Goal: Obtain resource: Download file/media

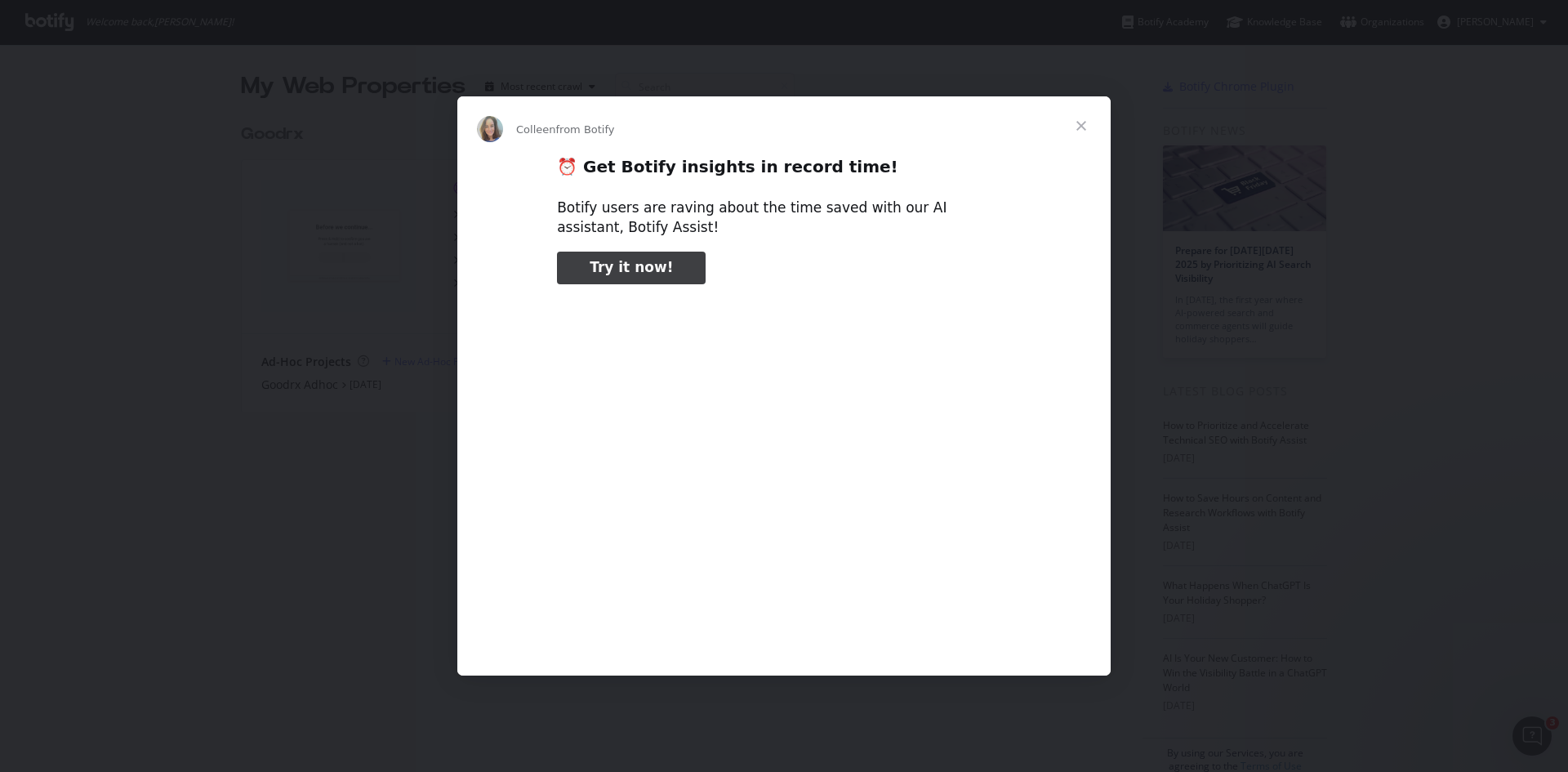
type input "78182"
click at [1083, 121] on span "Close" at bounding box center [1081, 126] width 58 height 58
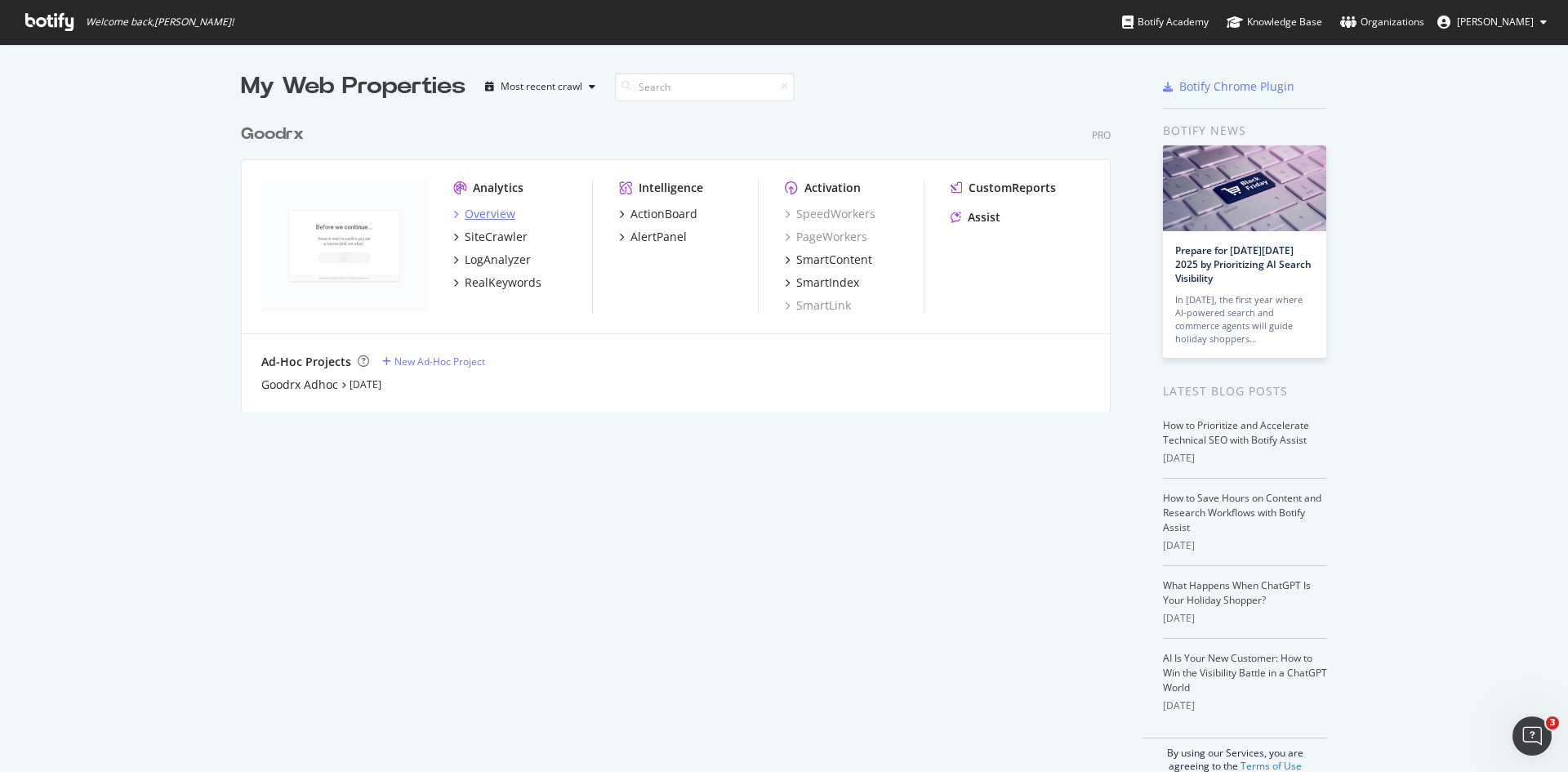
click at [473, 214] on div "Overview" at bounding box center [490, 214] width 50 height 16
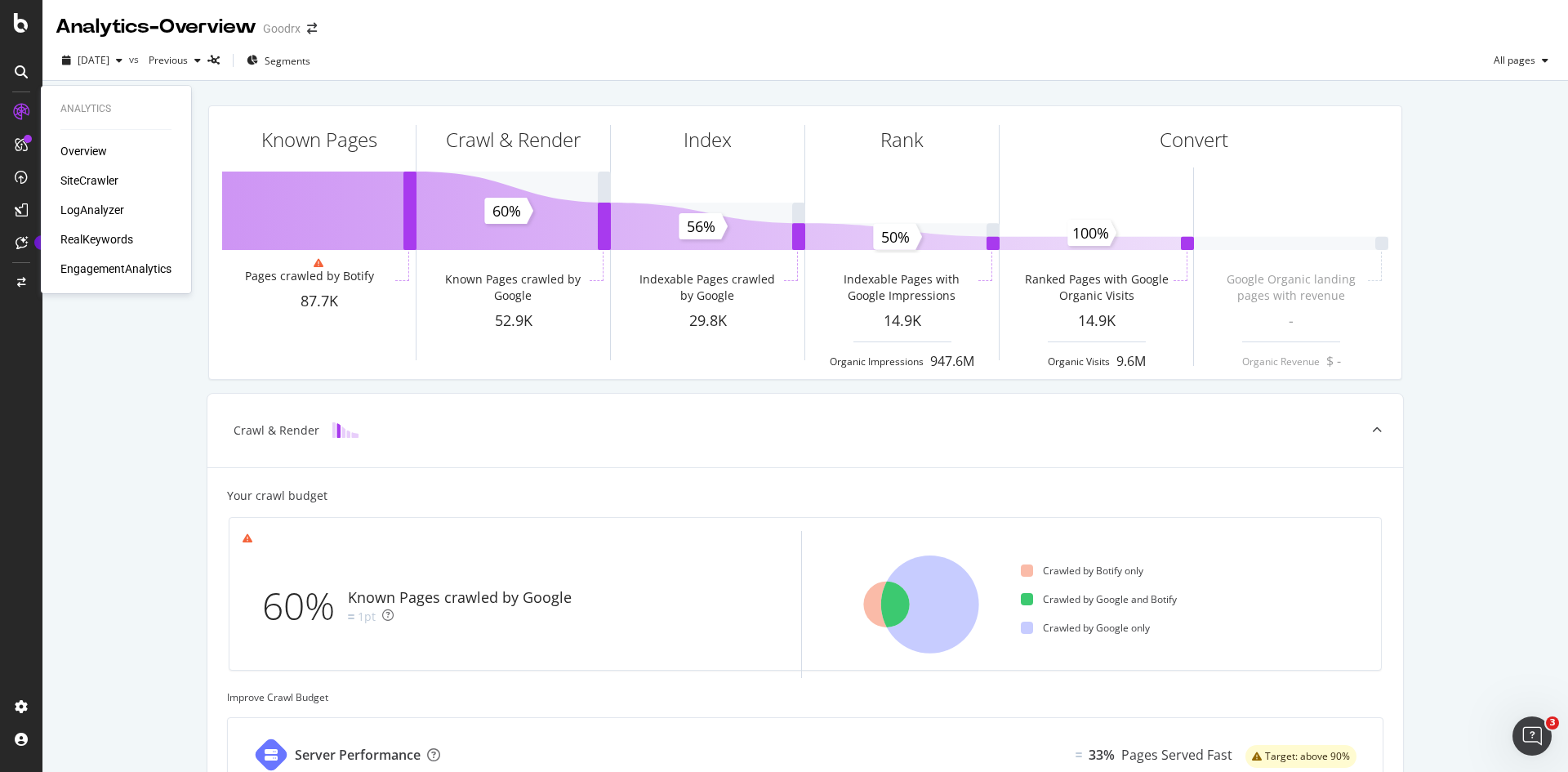
click at [89, 158] on div "Overview" at bounding box center [83, 151] width 47 height 16
click at [87, 175] on div "SiteCrawler" at bounding box center [89, 181] width 58 height 16
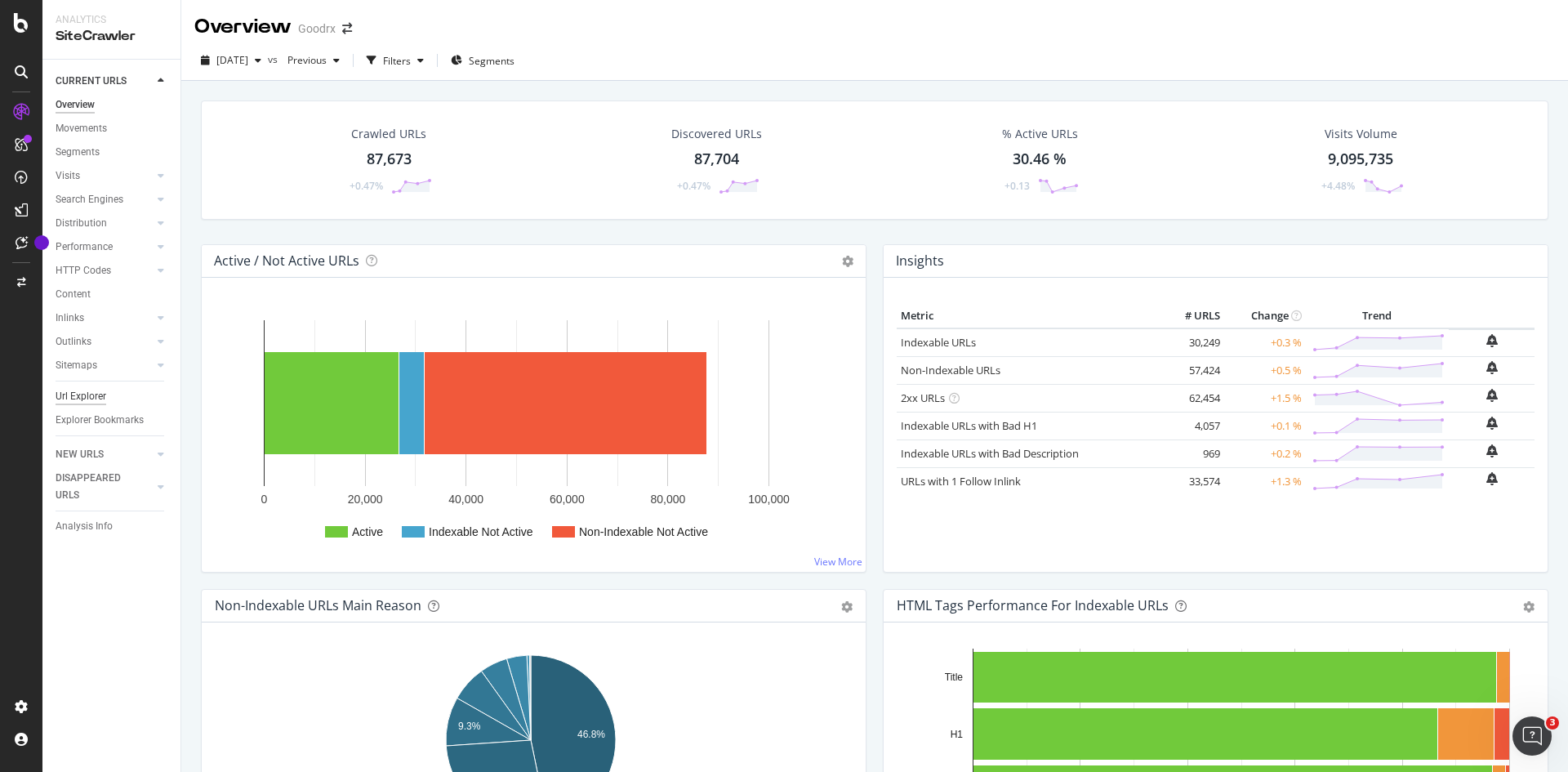
click at [78, 389] on div "Url Explorer" at bounding box center [81, 396] width 50 height 17
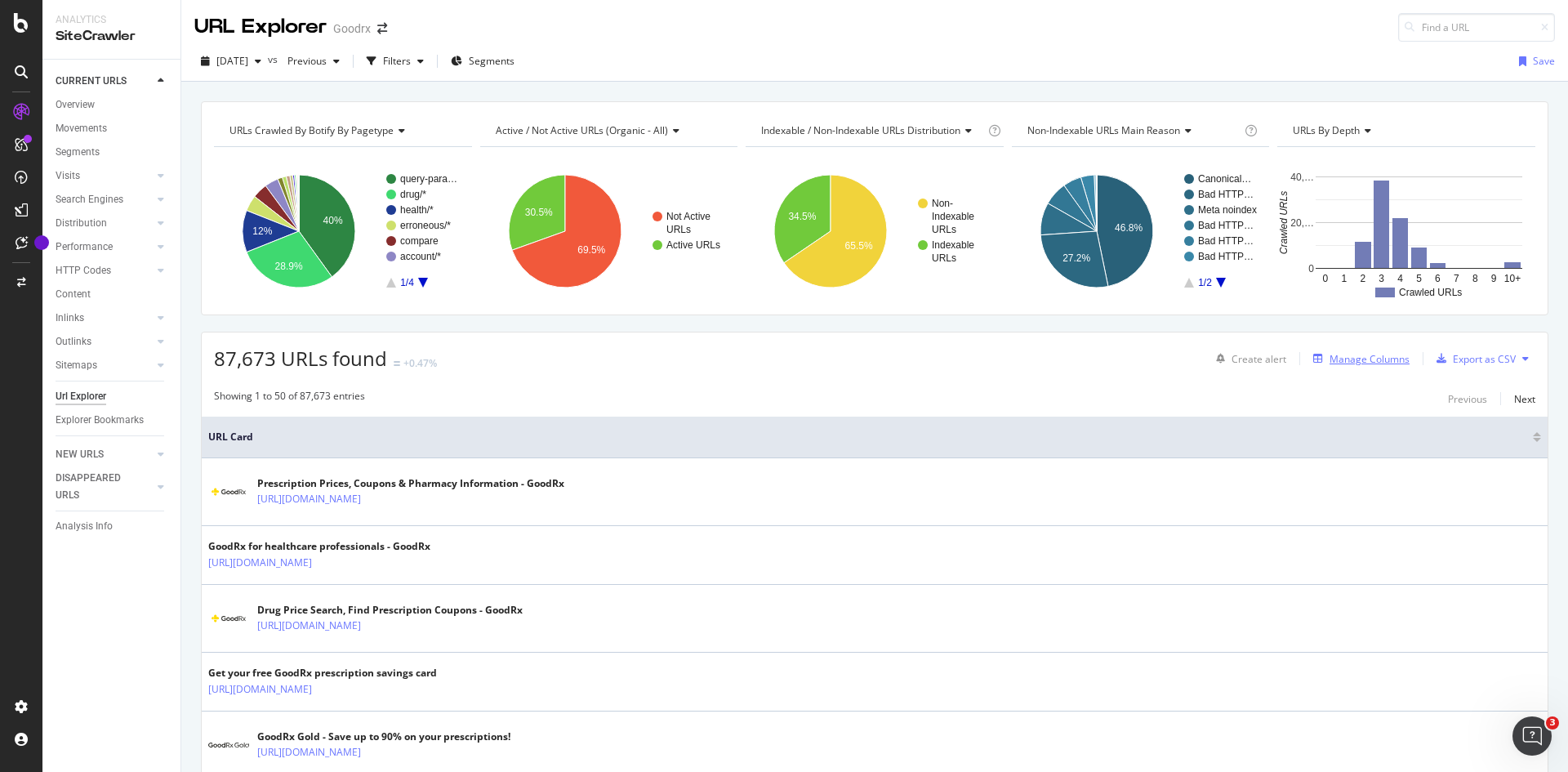
click at [1339, 363] on div "Manage Columns" at bounding box center [1370, 359] width 80 height 14
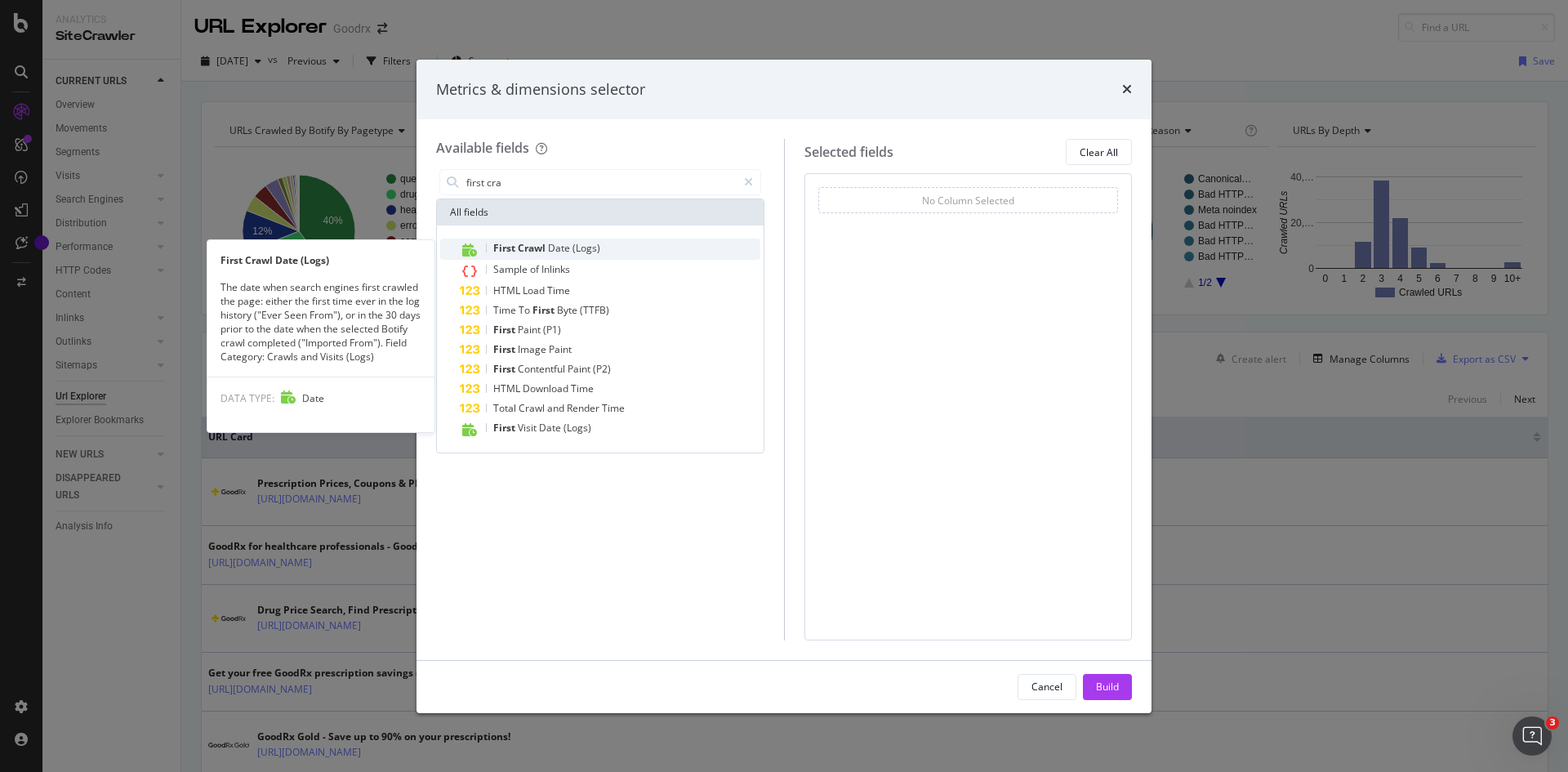
type input "first cra"
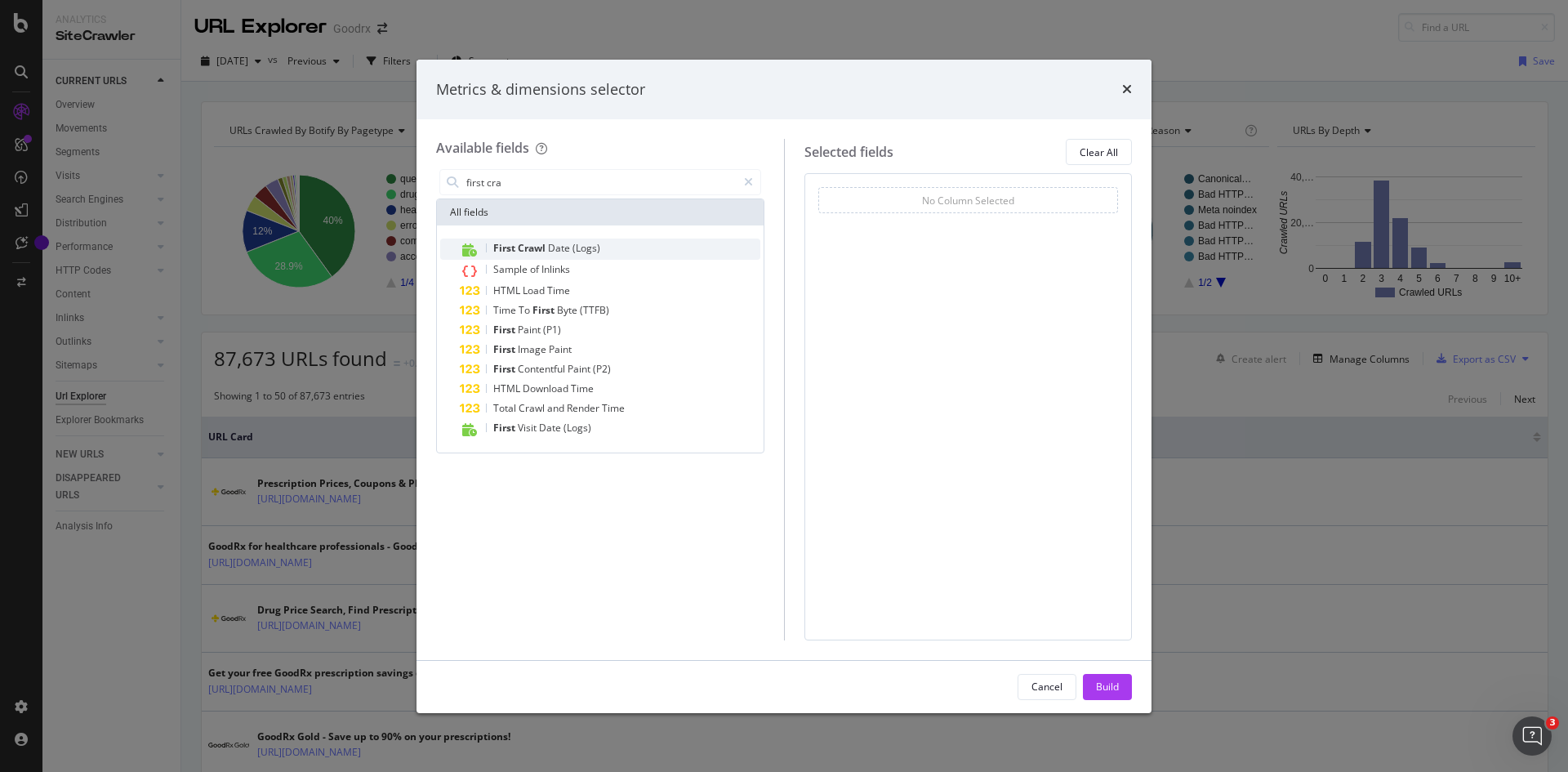
click at [542, 246] on span "Crawl" at bounding box center [532, 248] width 30 height 14
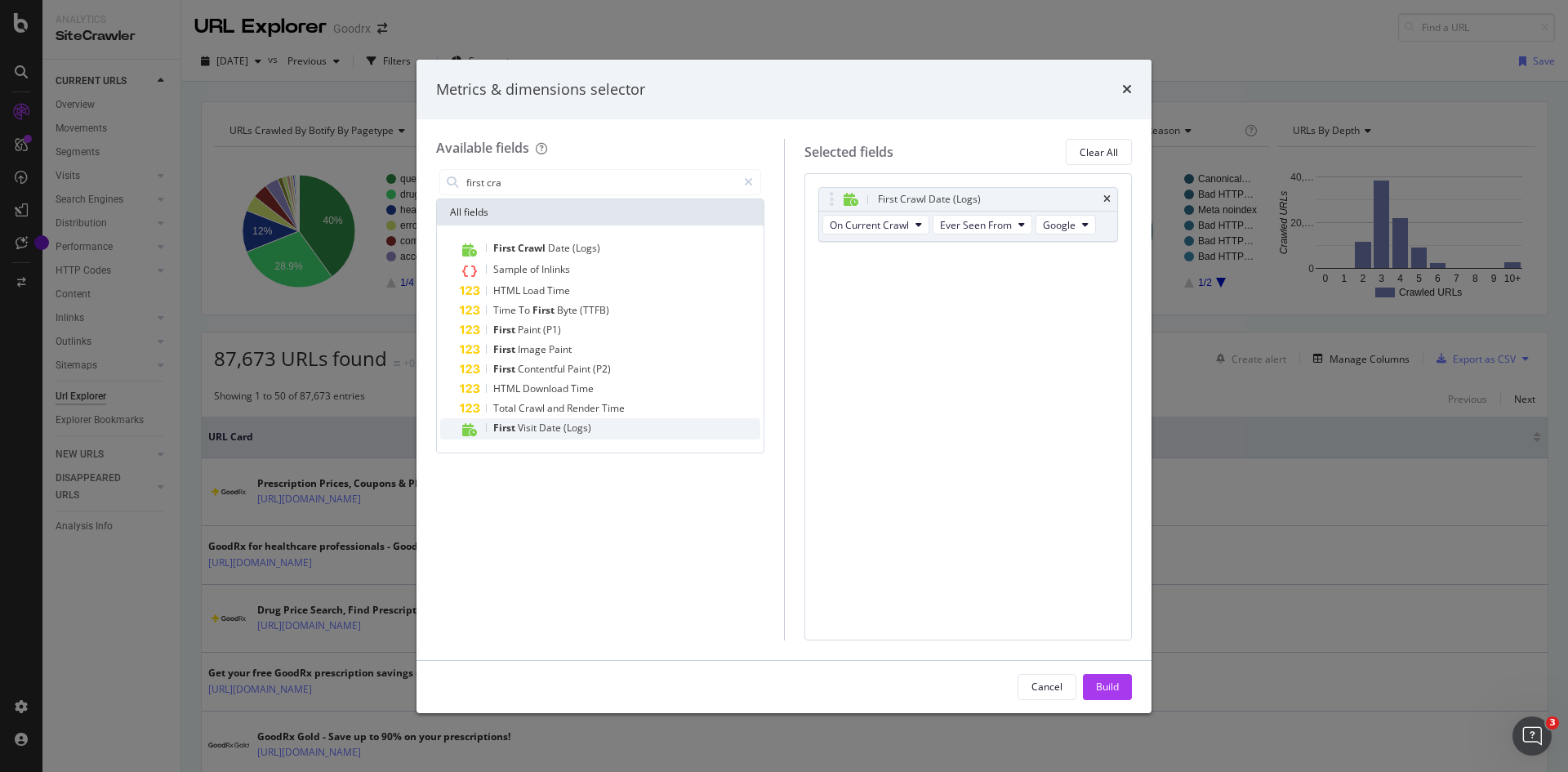
click at [544, 433] on span "Date" at bounding box center [551, 428] width 25 height 14
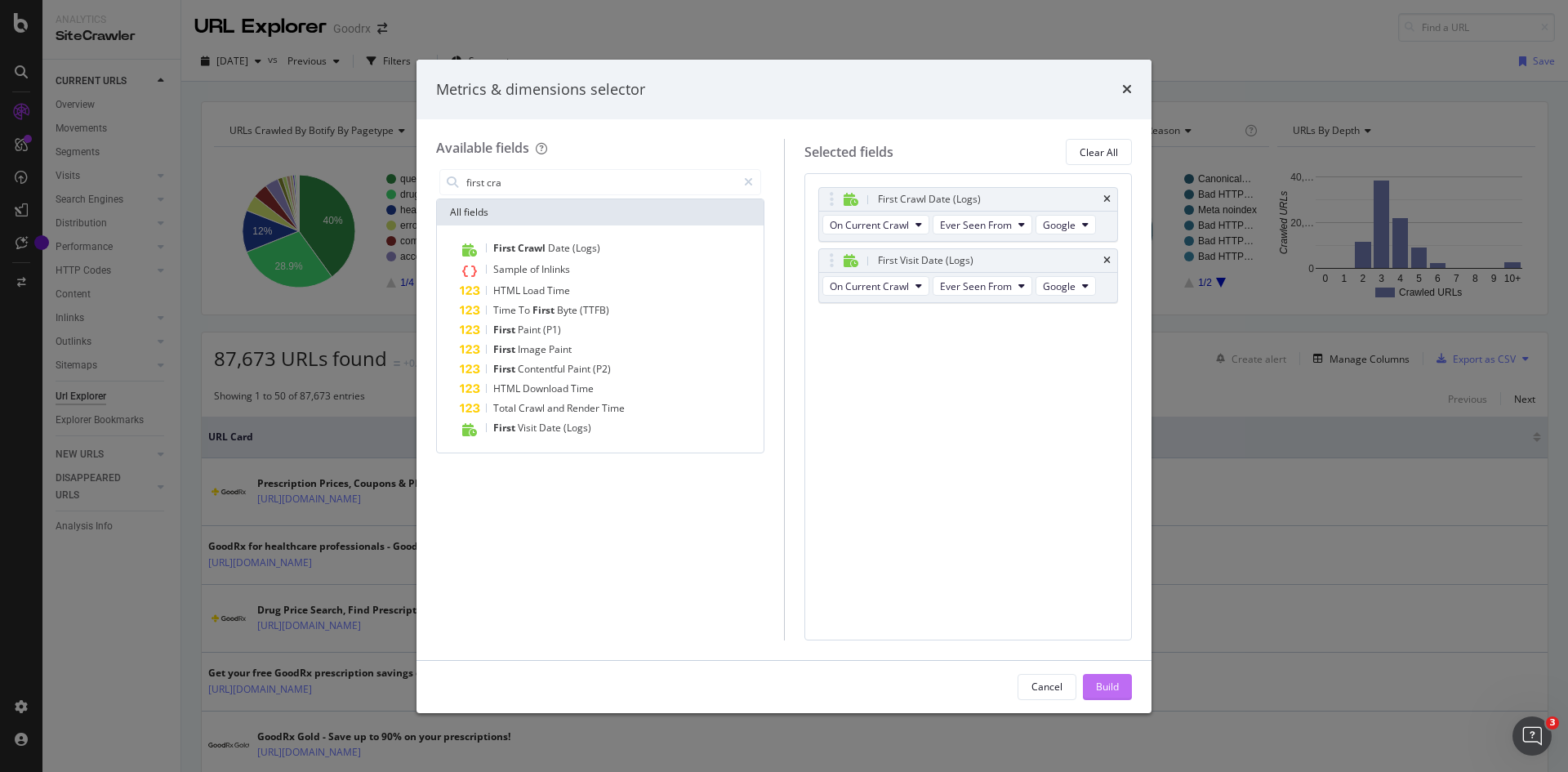
click at [1109, 690] on div "Build" at bounding box center [1107, 687] width 23 height 14
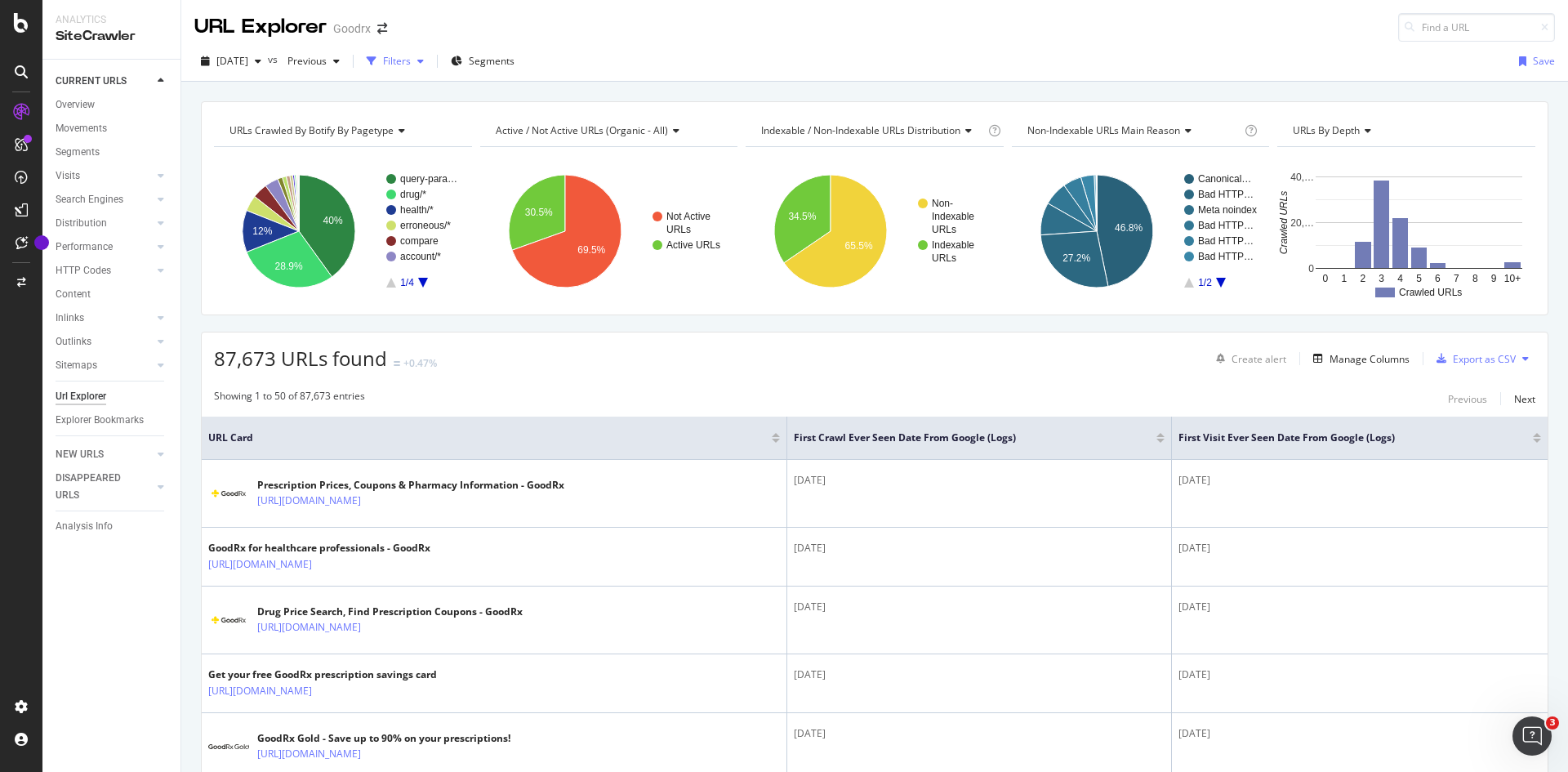
click at [411, 58] on div "Filters" at bounding box center [396, 61] width 27 height 14
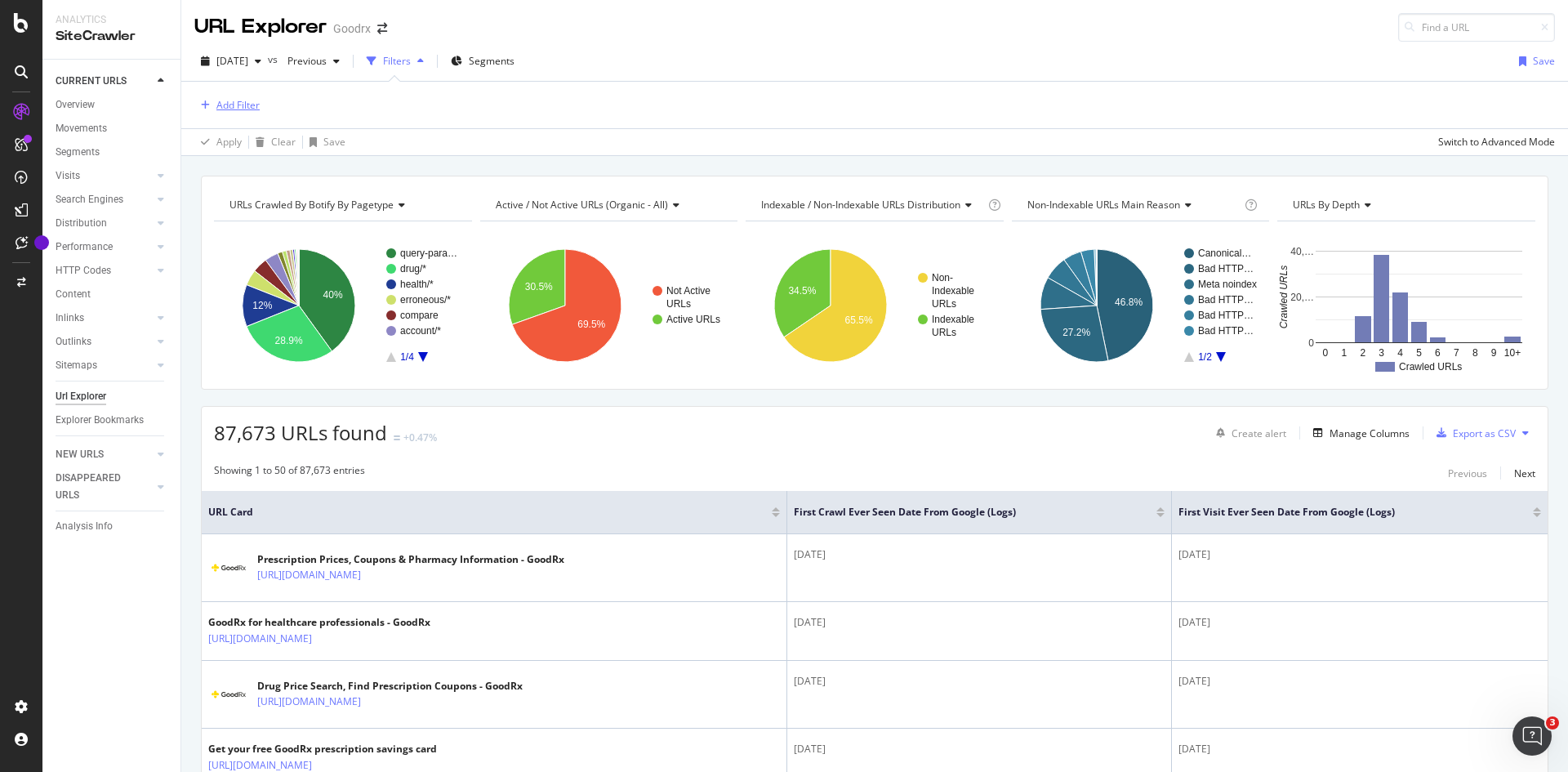
click at [253, 106] on div "Add Filter" at bounding box center [237, 105] width 43 height 14
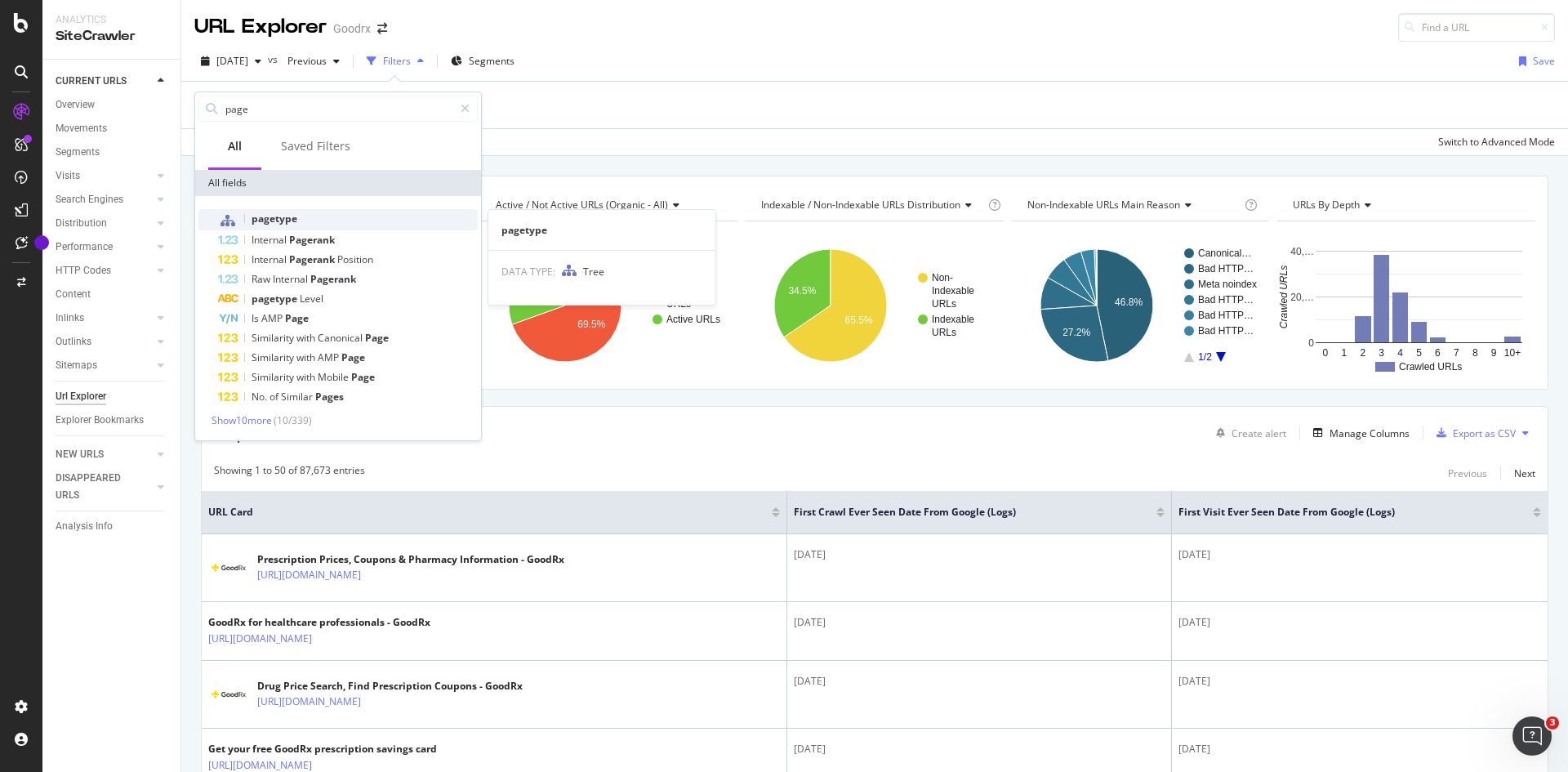
type input "page"
click at [285, 214] on span "pagetype" at bounding box center [275, 219] width 46 height 14
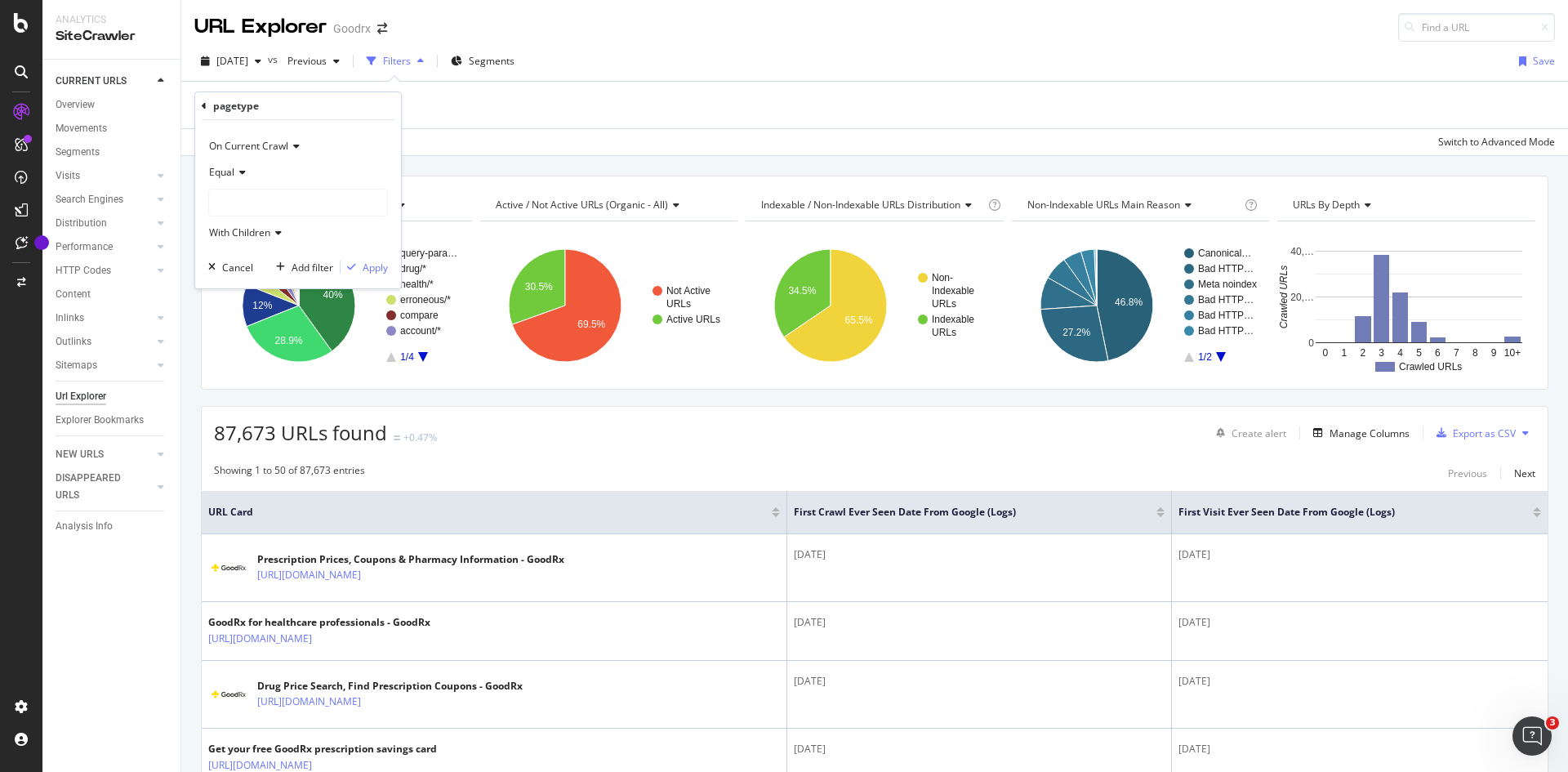
click at [257, 149] on span "On Current Crawl" at bounding box center [248, 146] width 79 height 14
click at [268, 136] on div "On Current Crawl" at bounding box center [298, 145] width 180 height 26
click at [240, 172] on icon at bounding box center [240, 172] width 12 height 10
click at [245, 171] on div "Equal" at bounding box center [298, 172] width 180 height 26
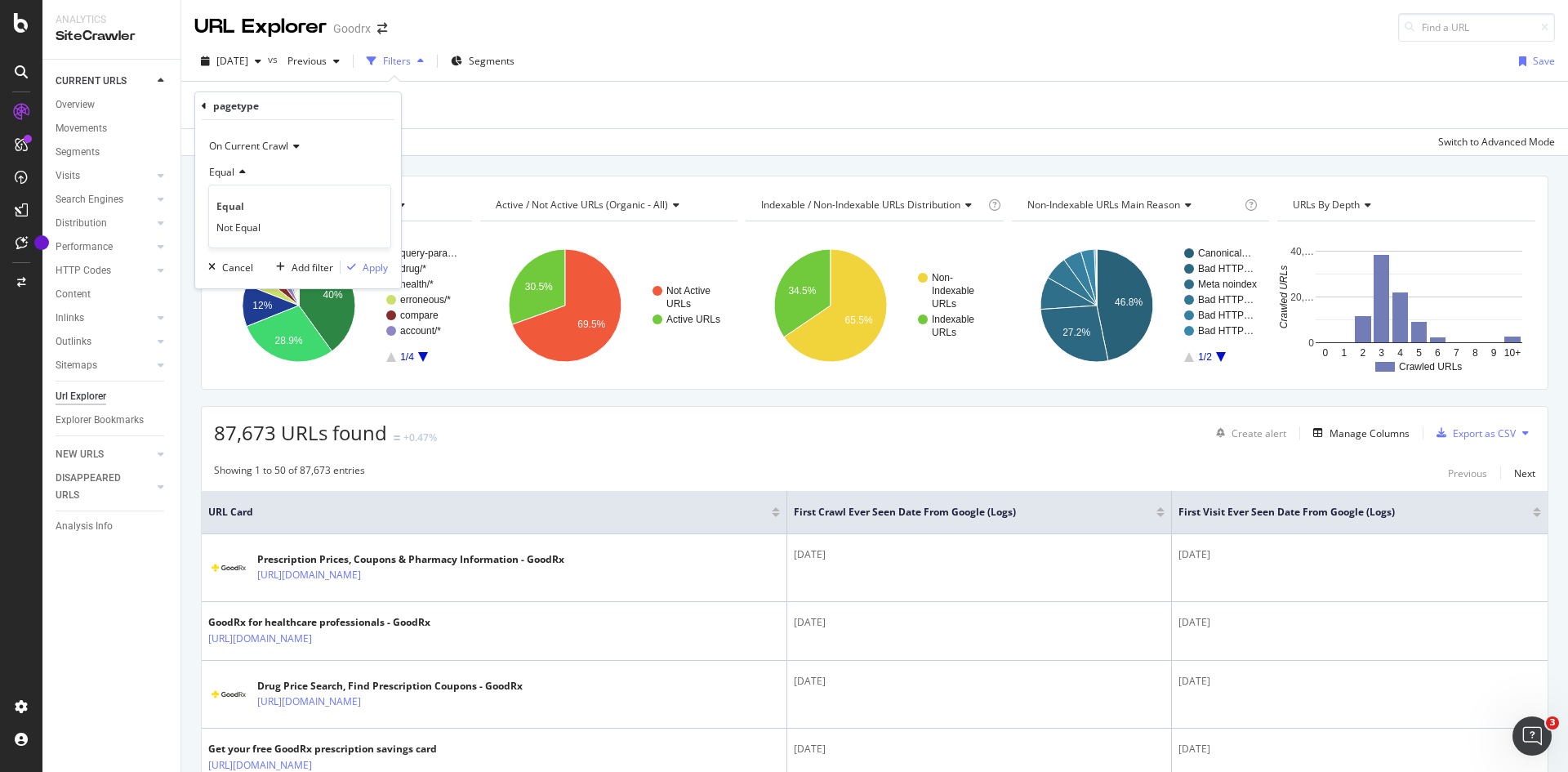
click at [245, 171] on div "Equal" at bounding box center [298, 172] width 180 height 26
click at [281, 171] on div "Equal" at bounding box center [298, 172] width 180 height 26
click at [286, 172] on div "Equal" at bounding box center [298, 172] width 180 height 26
click at [245, 199] on div at bounding box center [298, 202] width 178 height 26
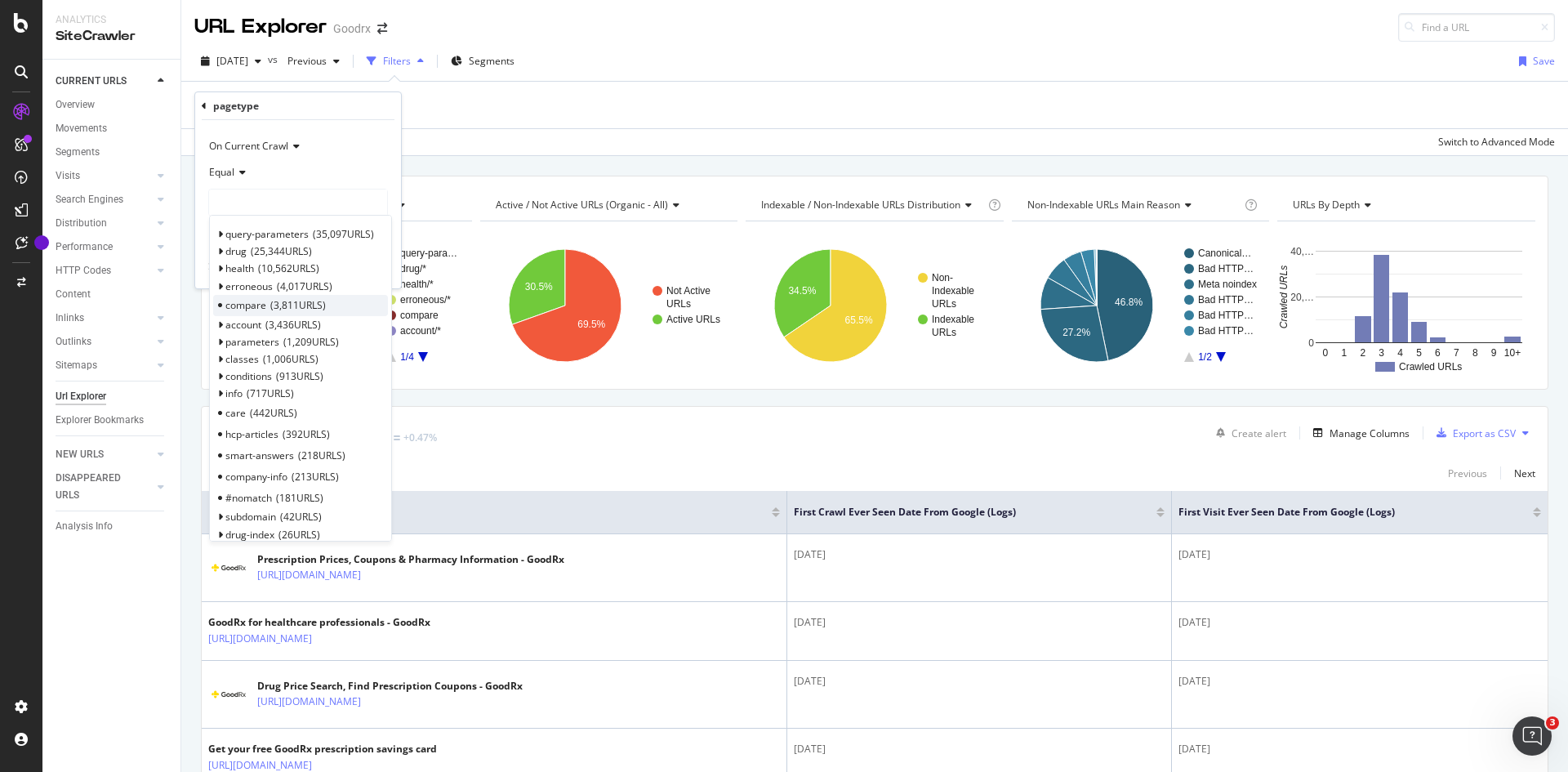
click at [218, 301] on div "compare 3,811 URLS" at bounding box center [300, 306] width 175 height 21
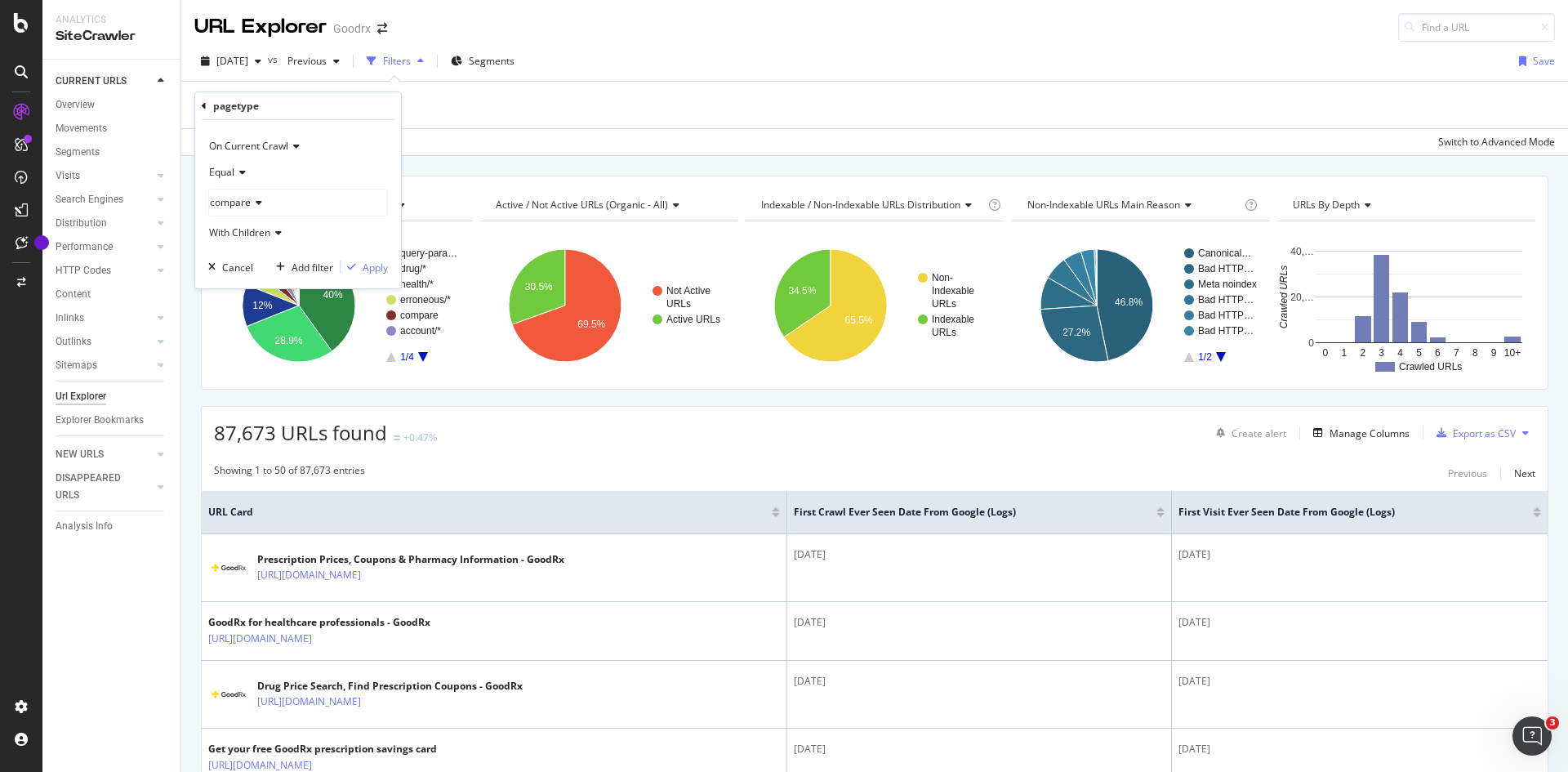
click at [222, 174] on span "Equal" at bounding box center [221, 172] width 26 height 14
click at [315, 171] on div "Equal" at bounding box center [298, 172] width 180 height 26
click at [372, 269] on div "Apply" at bounding box center [375, 268] width 26 height 14
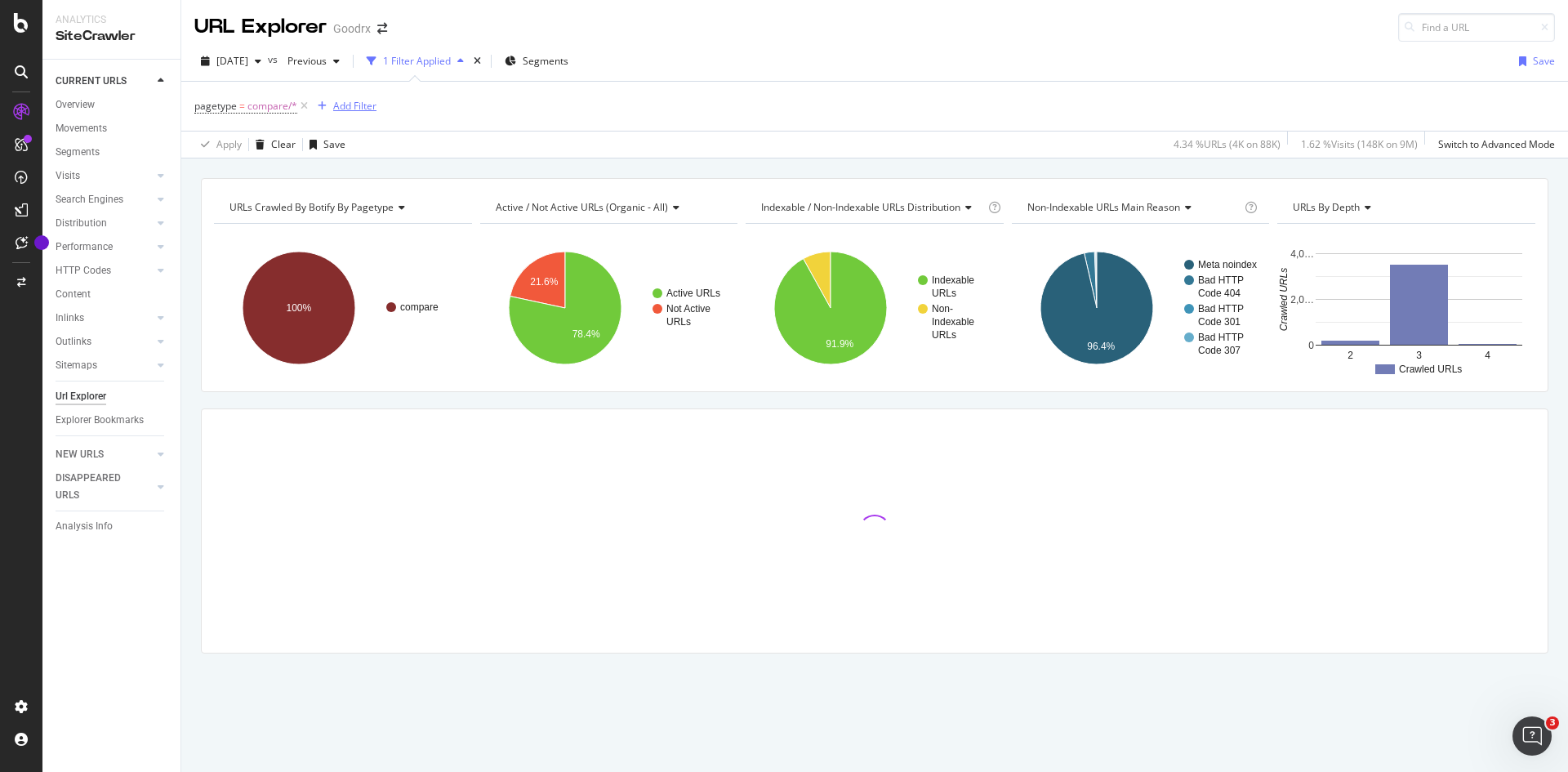
click at [322, 108] on icon "button" at bounding box center [322, 105] width 9 height 10
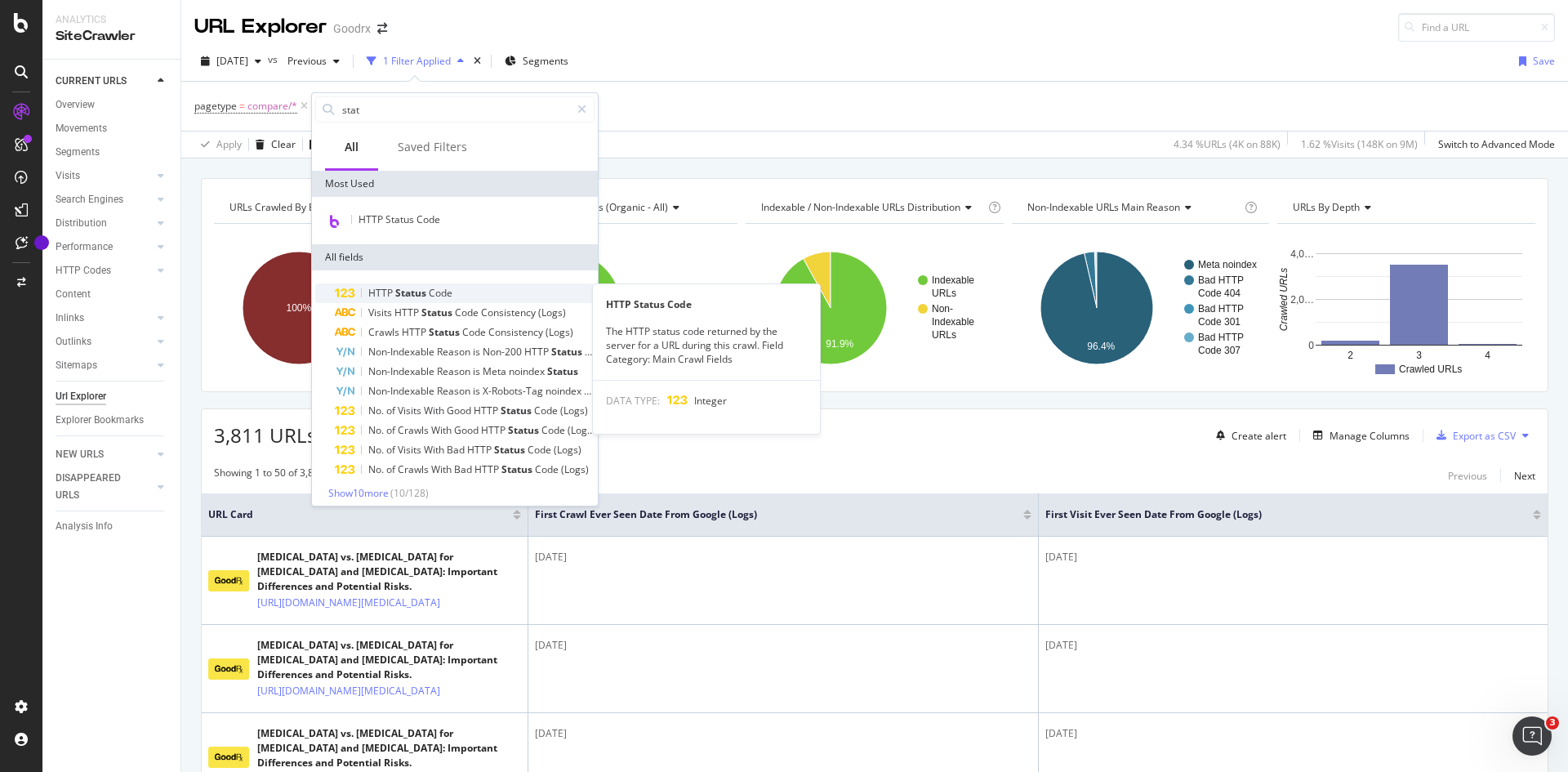
type input "stat"
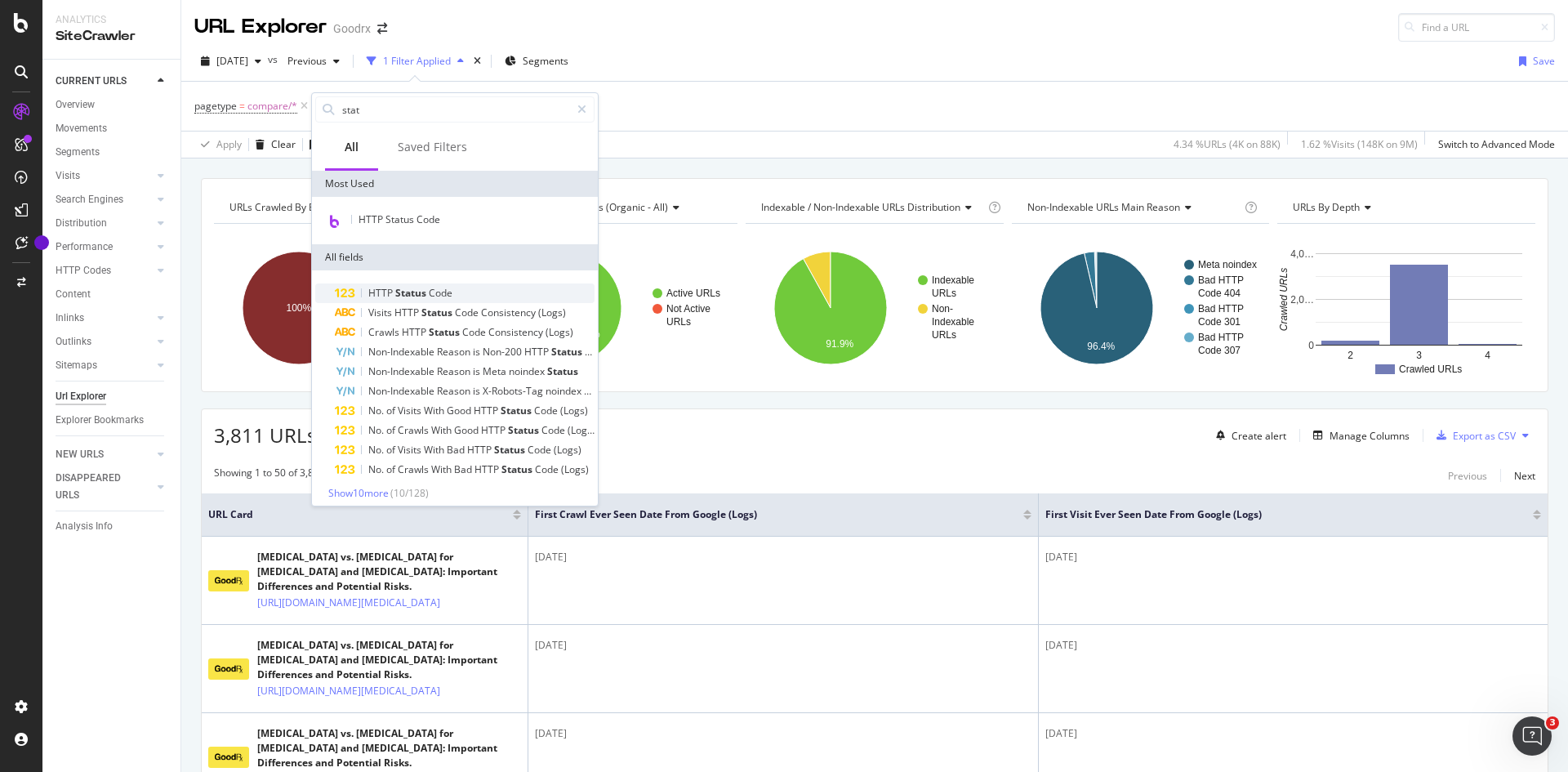
click at [412, 294] on span "Status" at bounding box center [412, 293] width 34 height 14
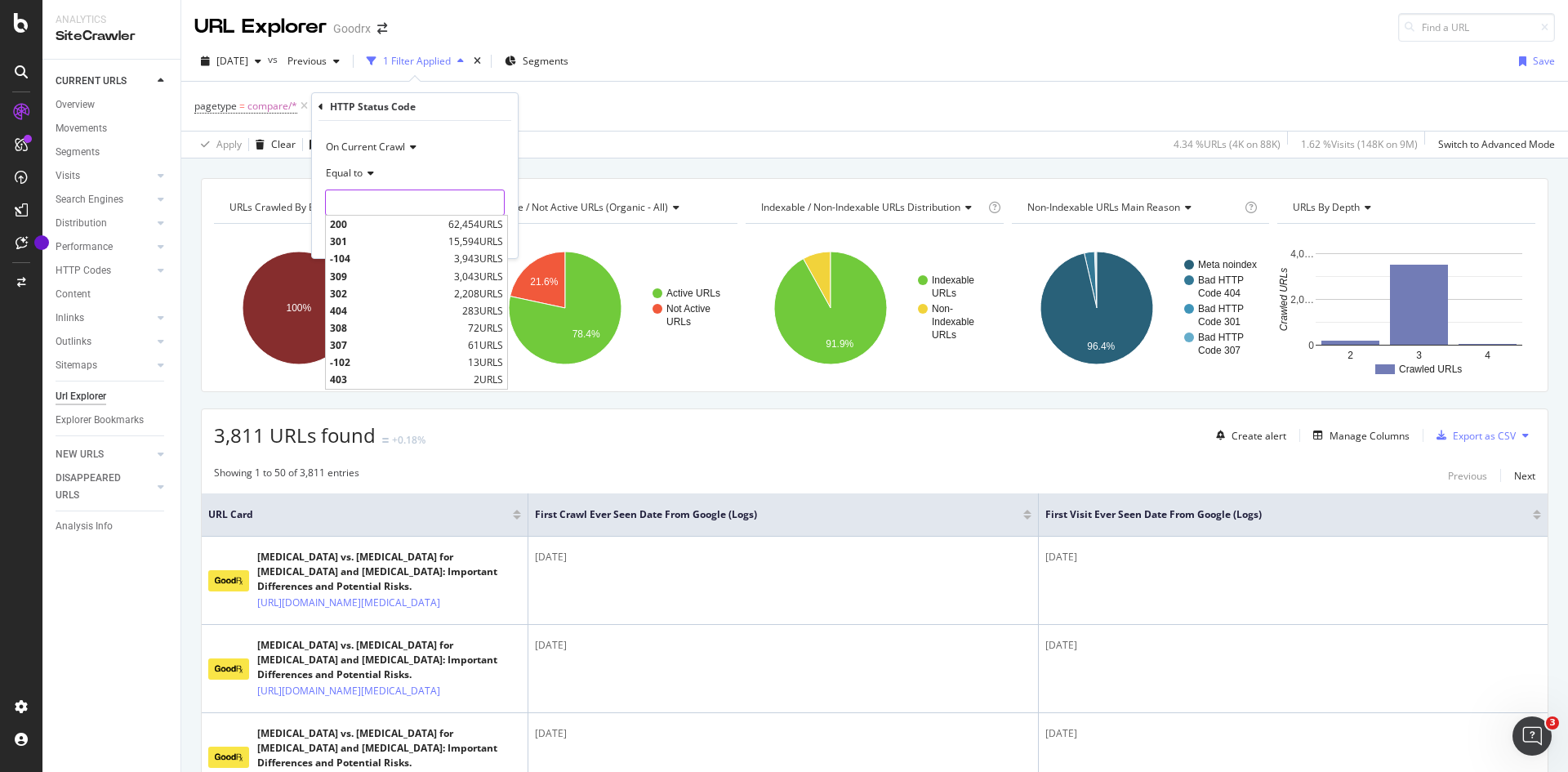
click at [380, 212] on input "number" at bounding box center [415, 202] width 180 height 26
click at [368, 228] on span "200" at bounding box center [386, 224] width 114 height 14
type input "200"
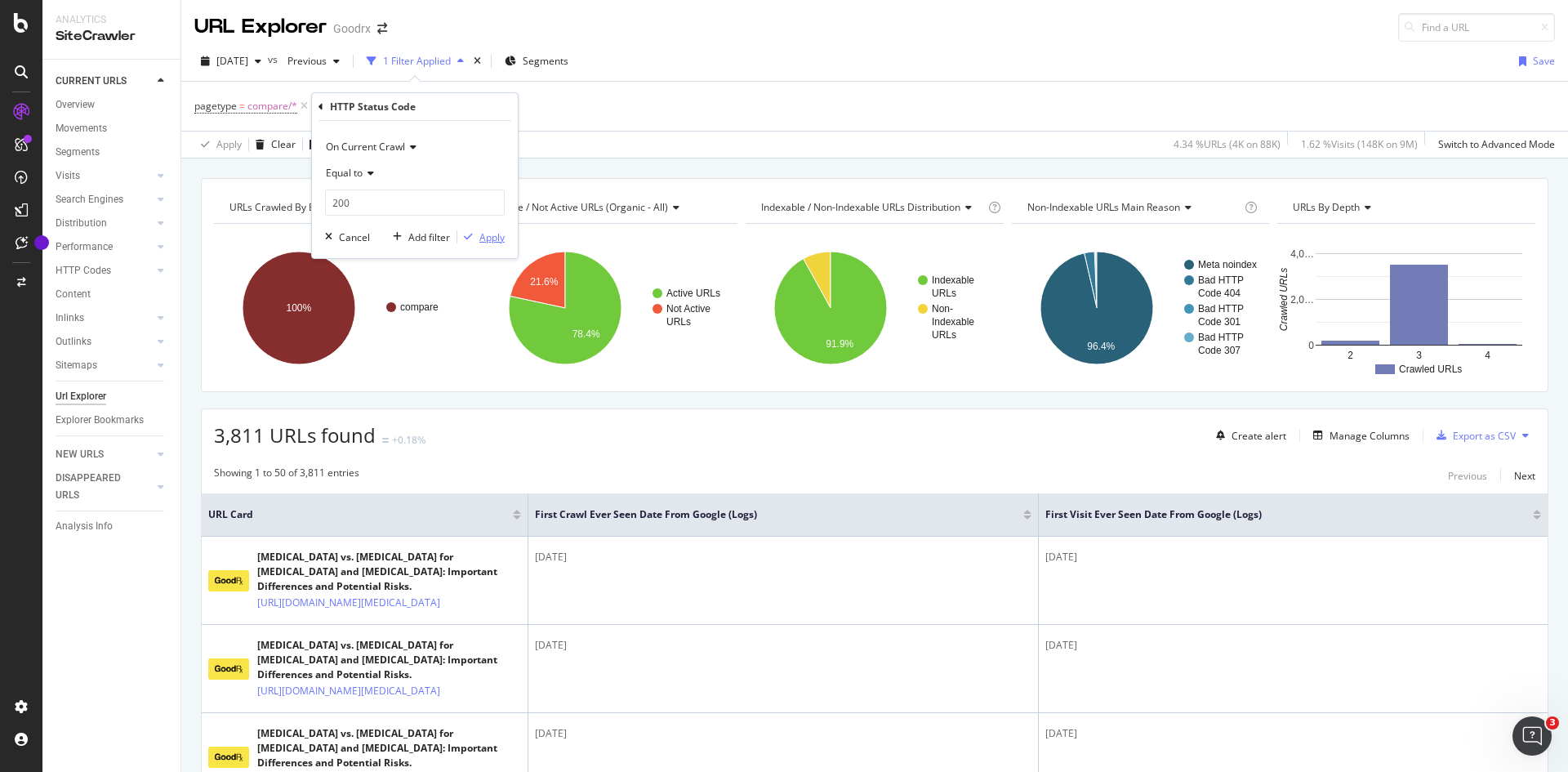
click at [481, 234] on div "Apply" at bounding box center [492, 238] width 26 height 14
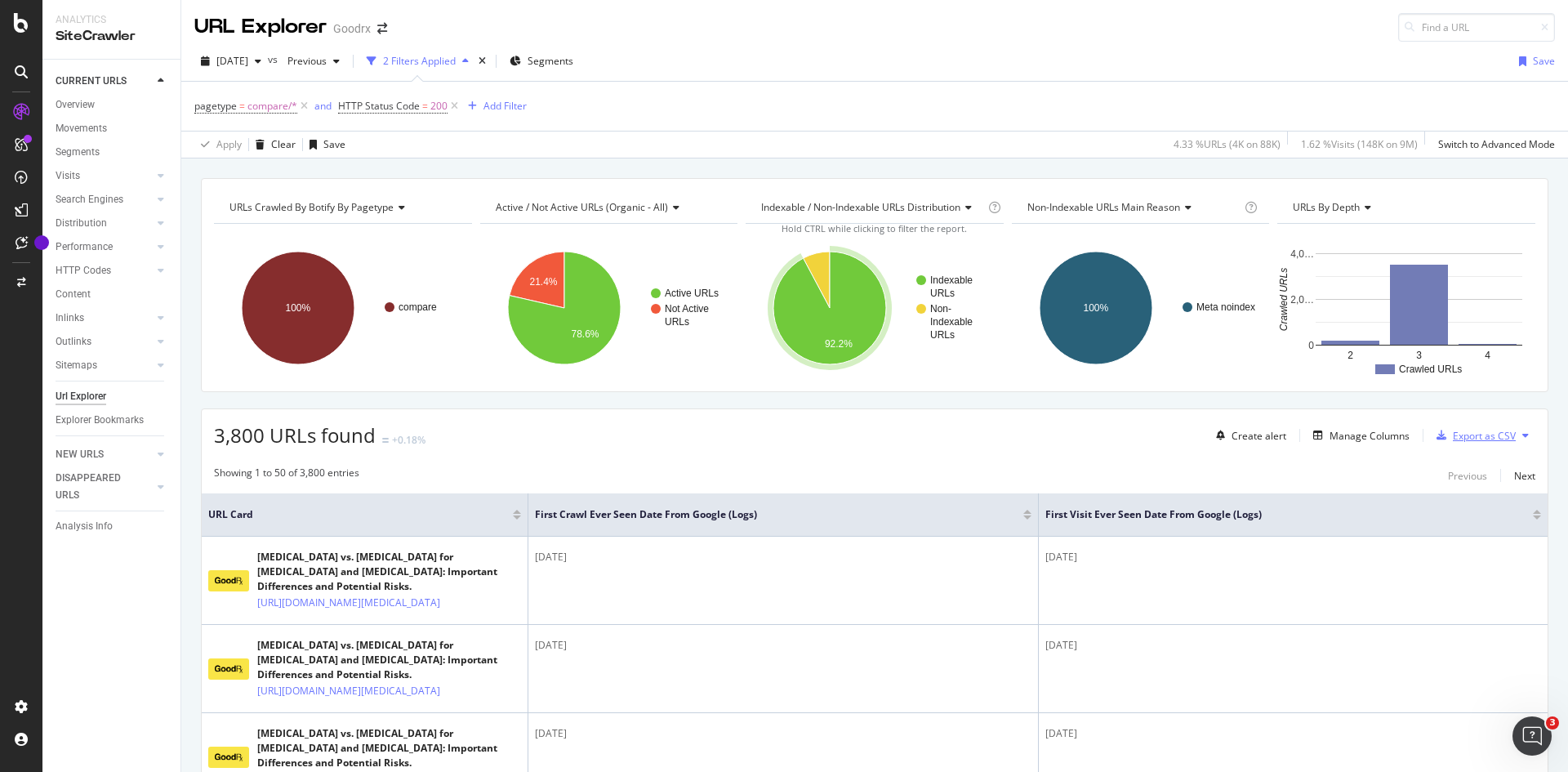
click at [1465, 439] on div "Export as CSV" at bounding box center [1484, 436] width 63 height 14
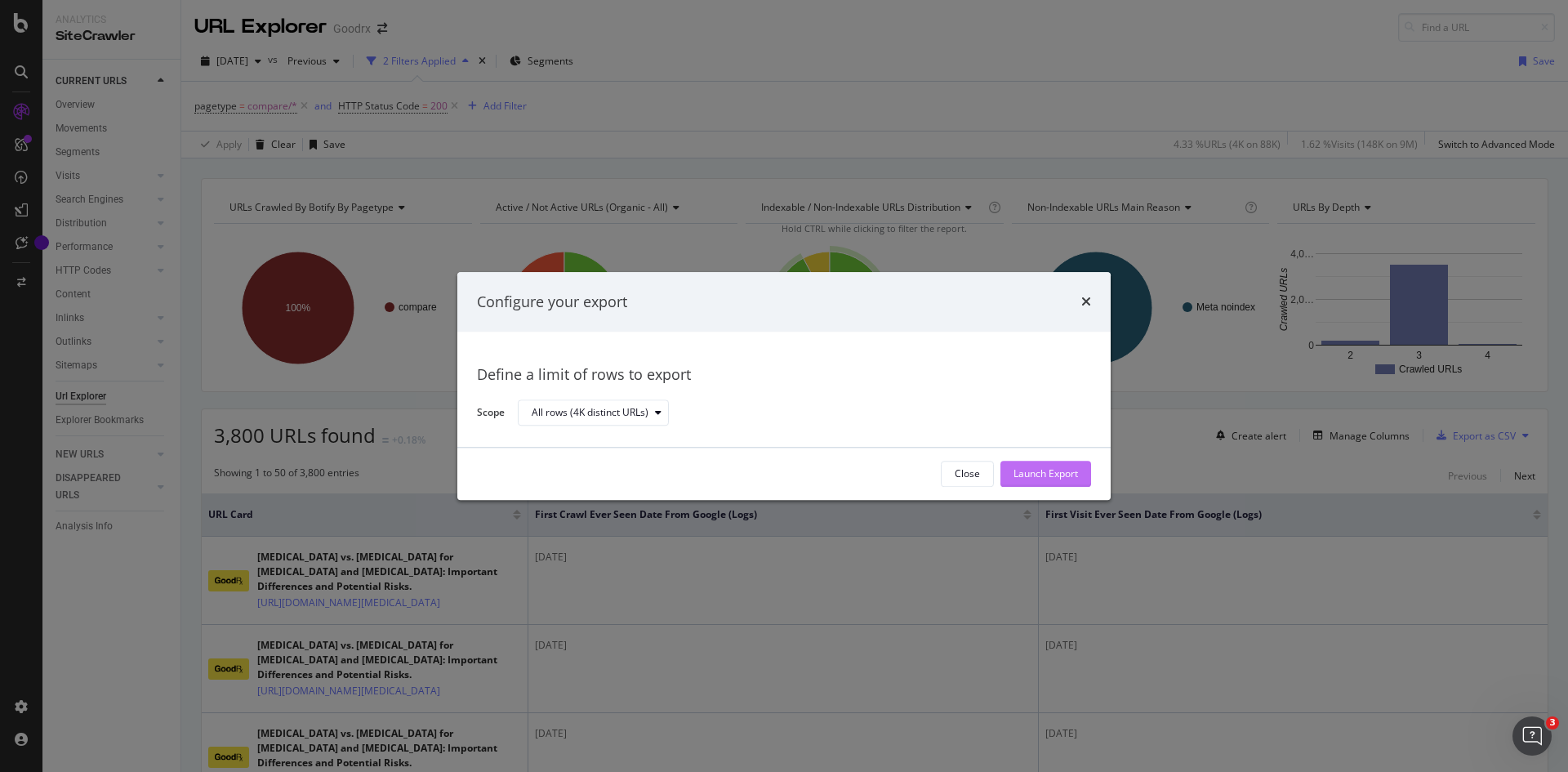
click at [1047, 475] on div "Launch Export" at bounding box center [1045, 474] width 65 height 14
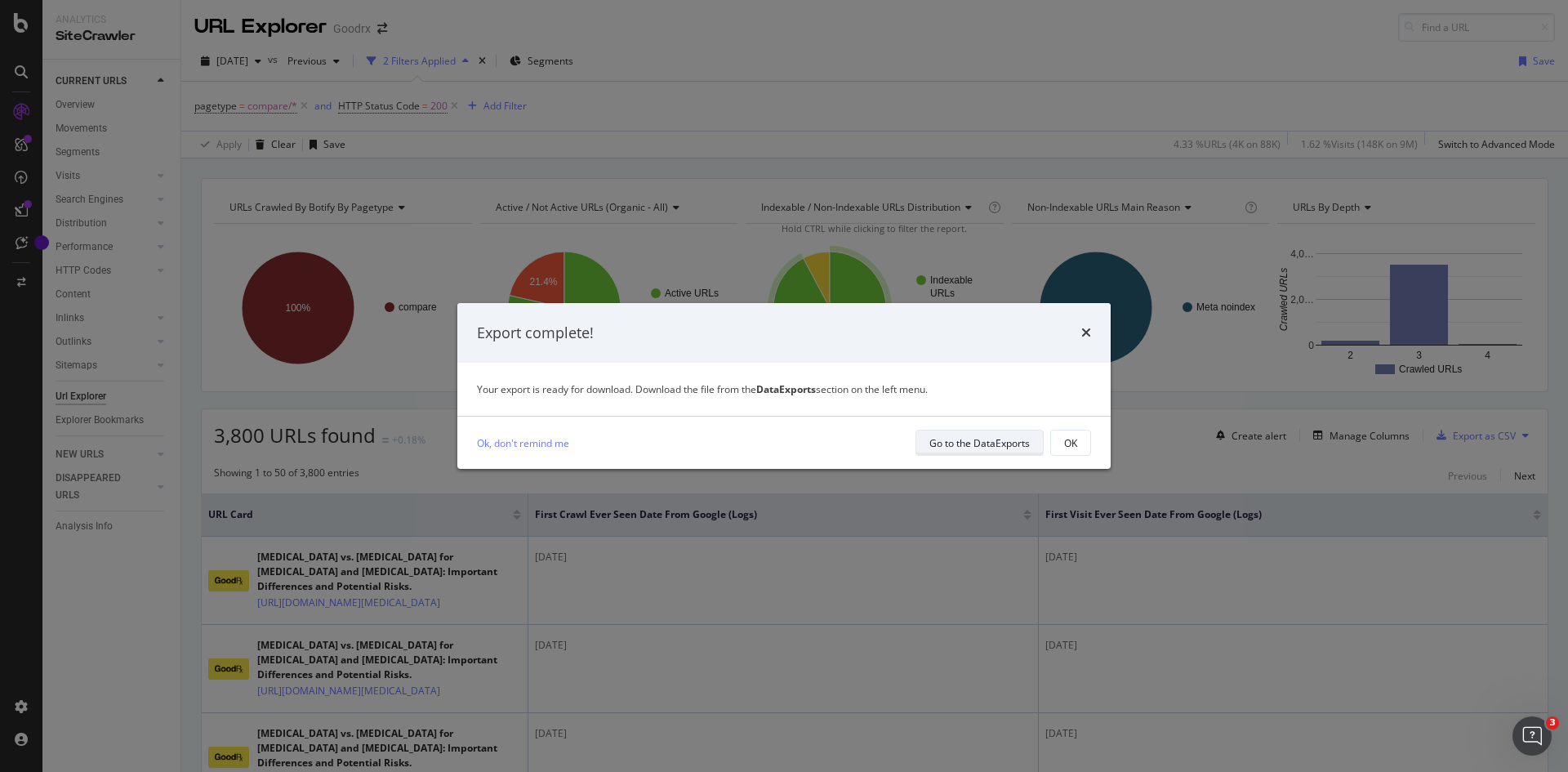
click at [997, 448] on div "Go to the DataExports" at bounding box center [979, 443] width 100 height 14
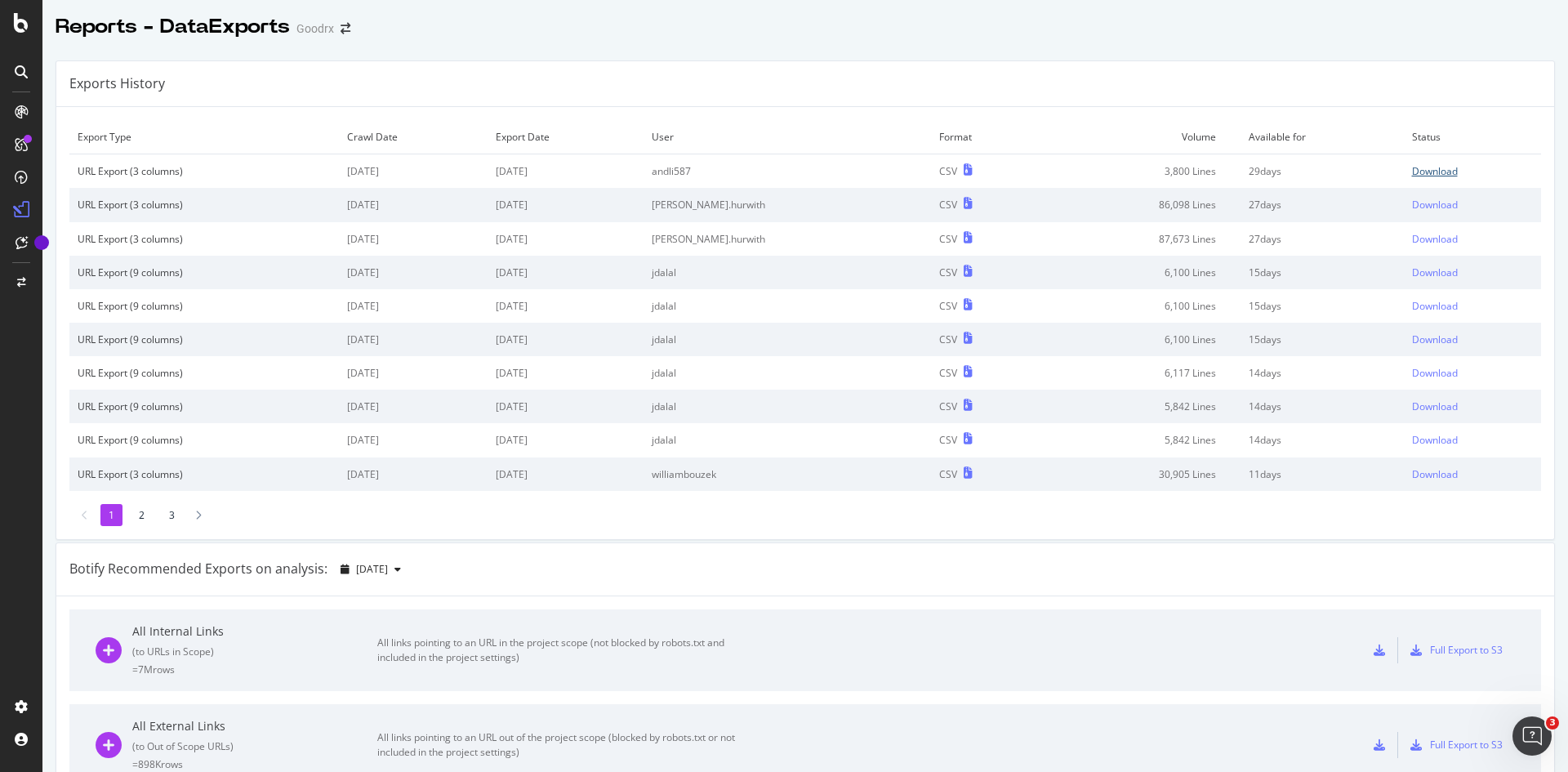
click at [1412, 168] on div "Download" at bounding box center [1435, 171] width 46 height 14
